Goal: Information Seeking & Learning: Learn about a topic

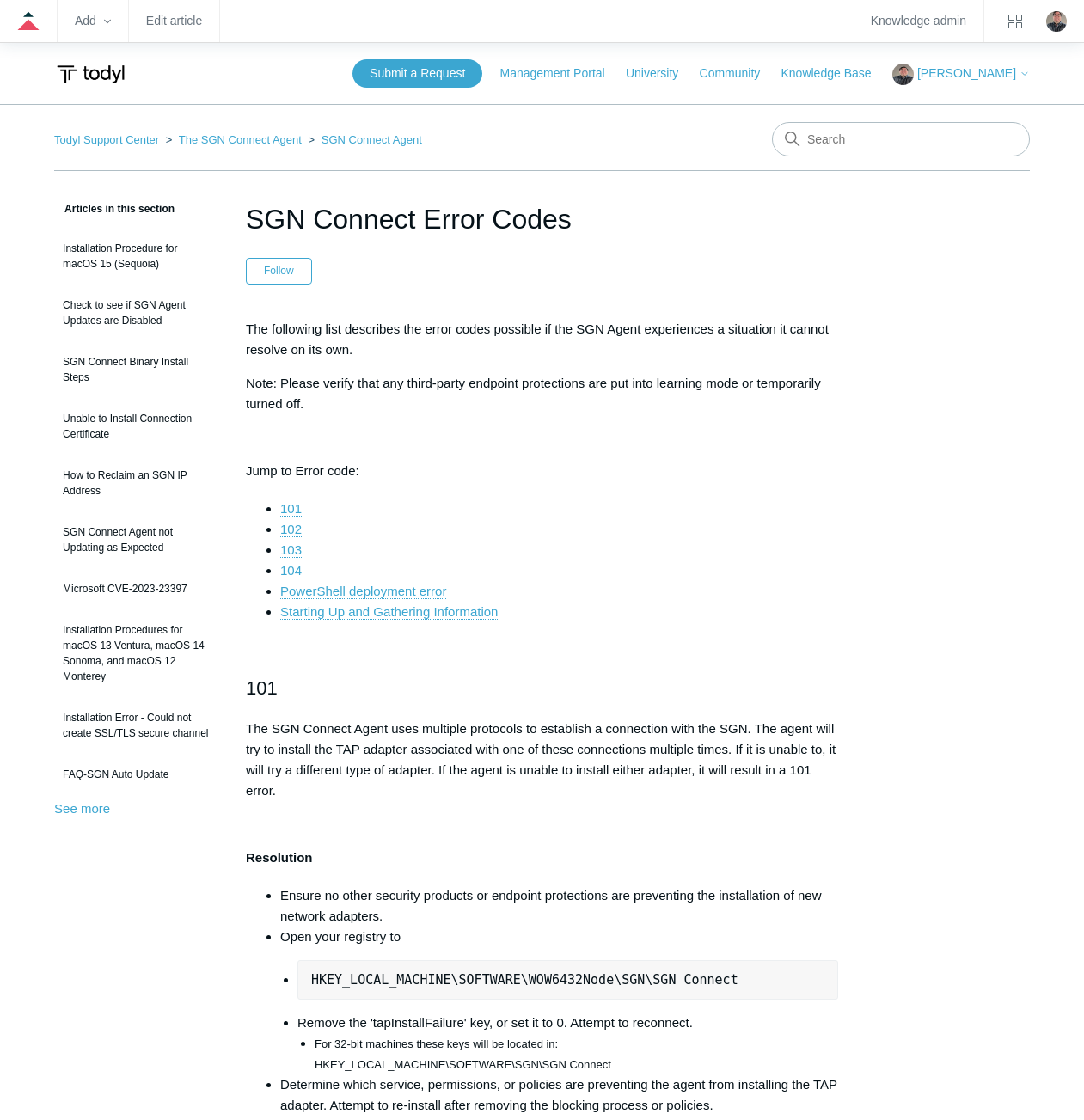
scroll to position [2797, 0]
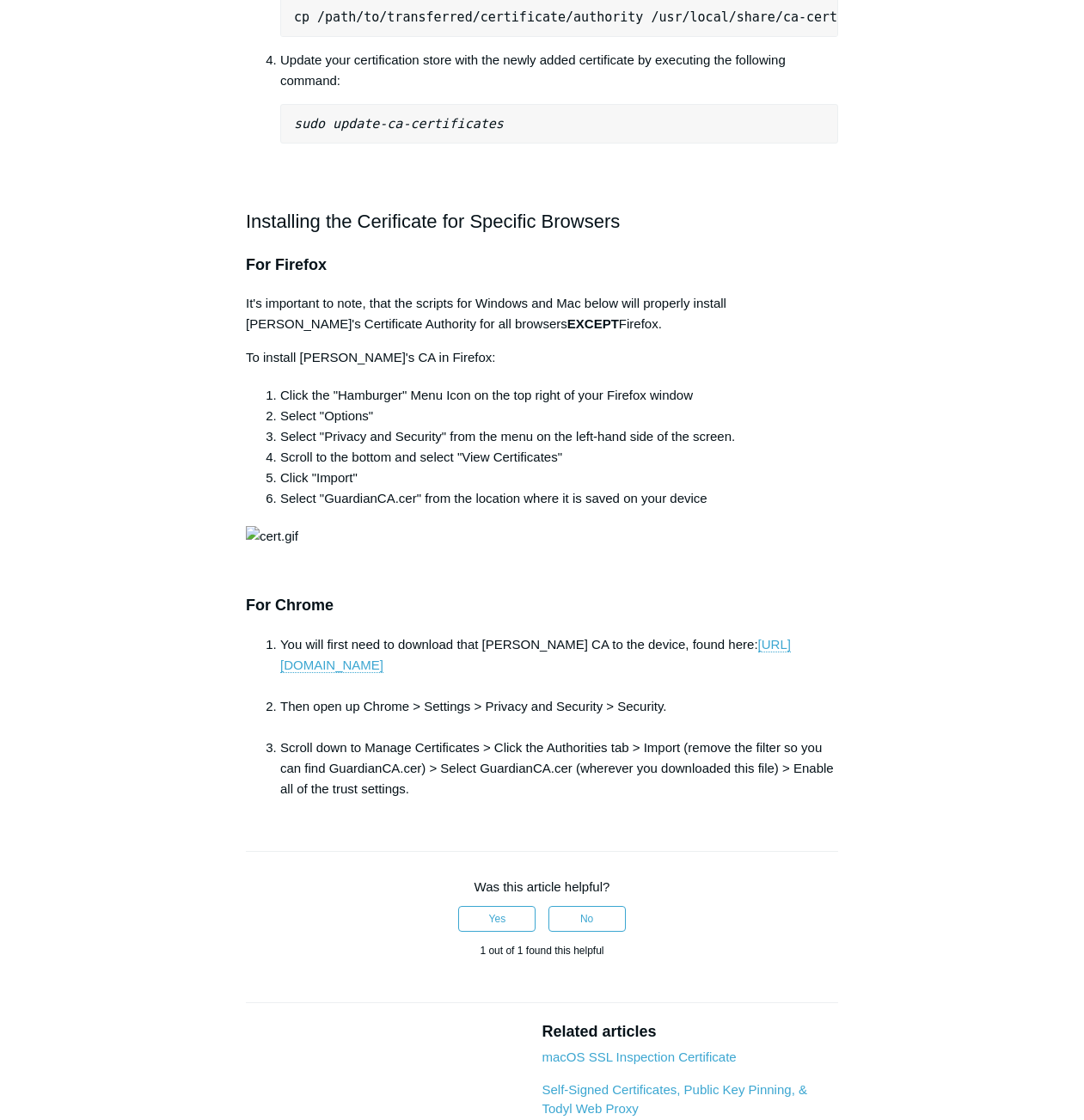
scroll to position [1375, 0]
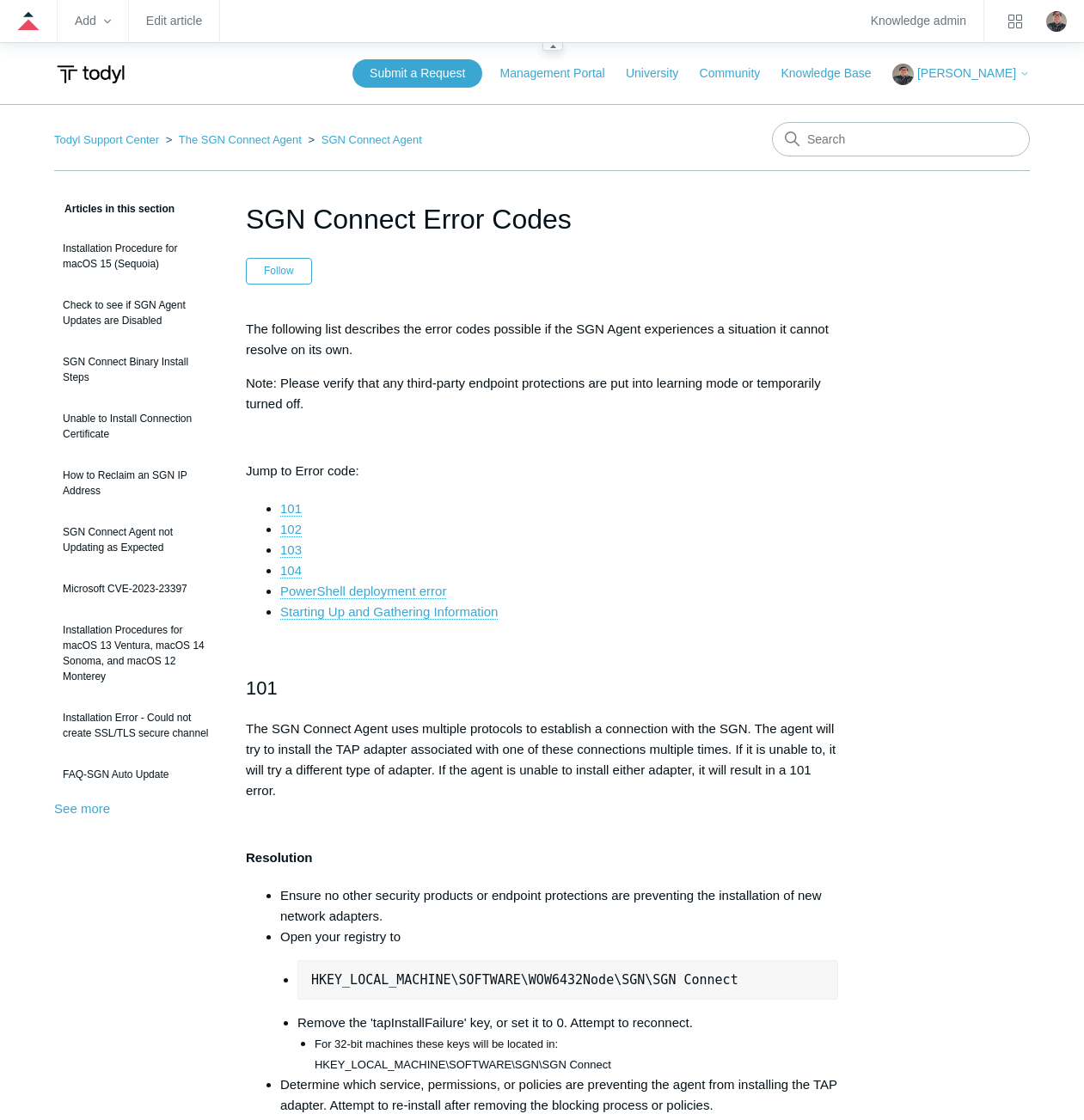
scroll to position [2797, 0]
